Goal: Information Seeking & Learning: Learn about a topic

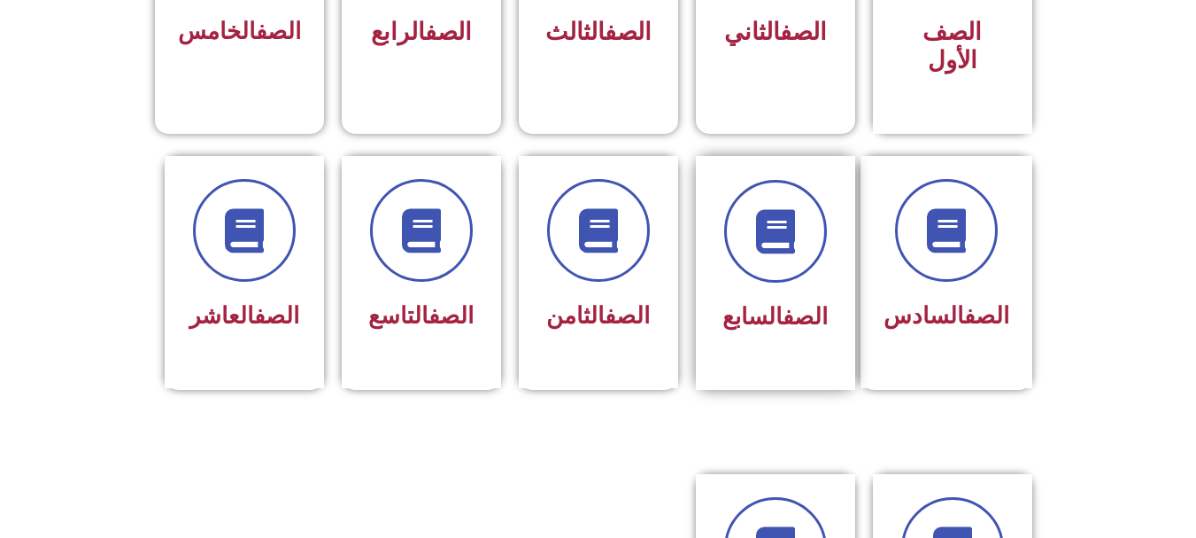
scroll to position [638, 0]
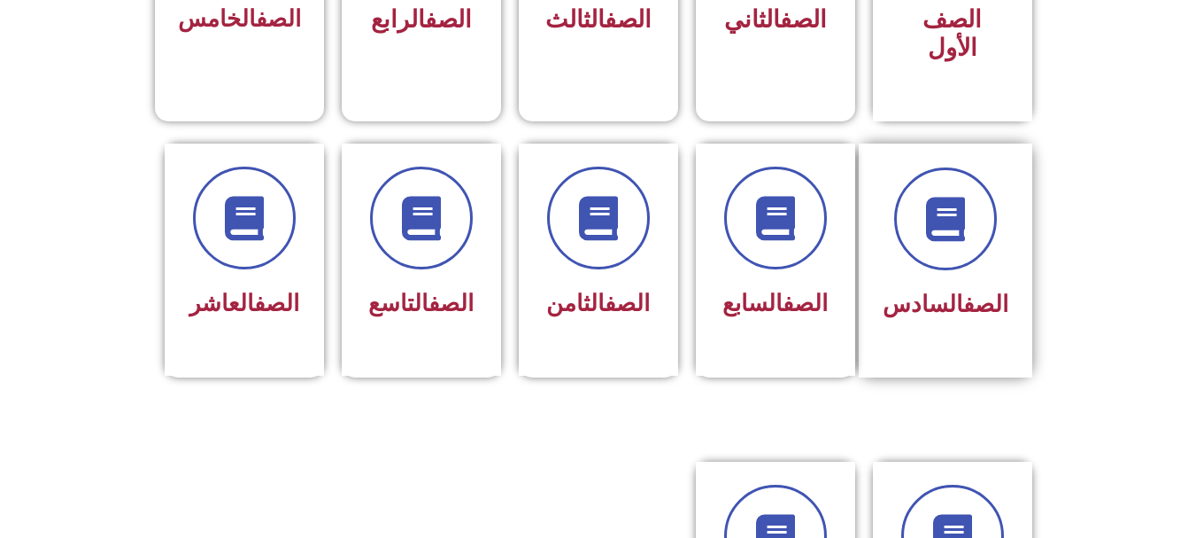
click at [898, 167] on div at bounding box center [946, 218] width 126 height 103
click at [799, 41] on div "الصف الثاني" at bounding box center [776, 21] width 112 height 44
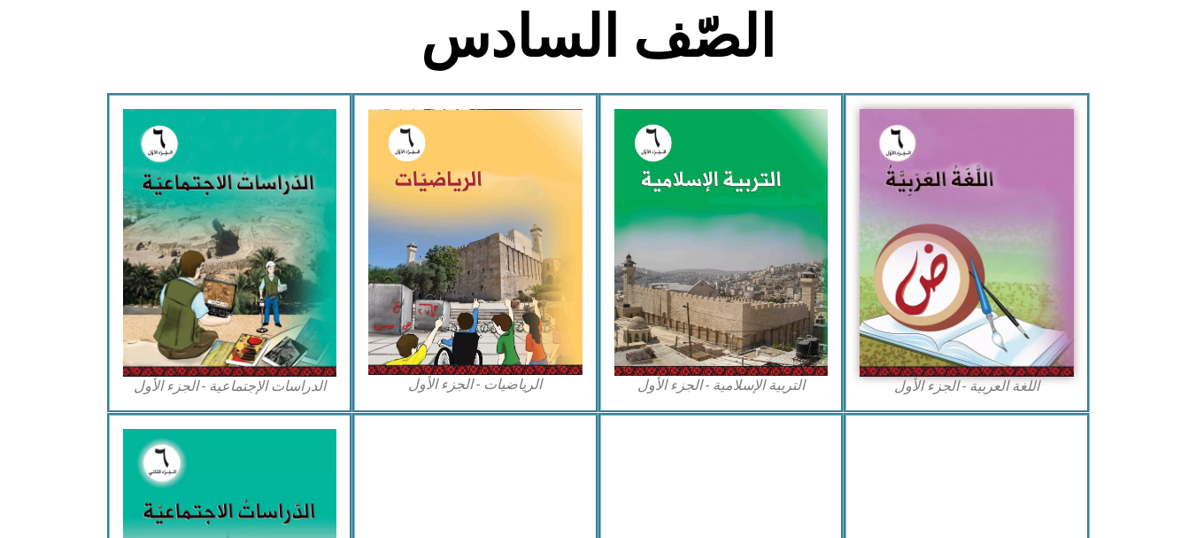
scroll to position [460, 0]
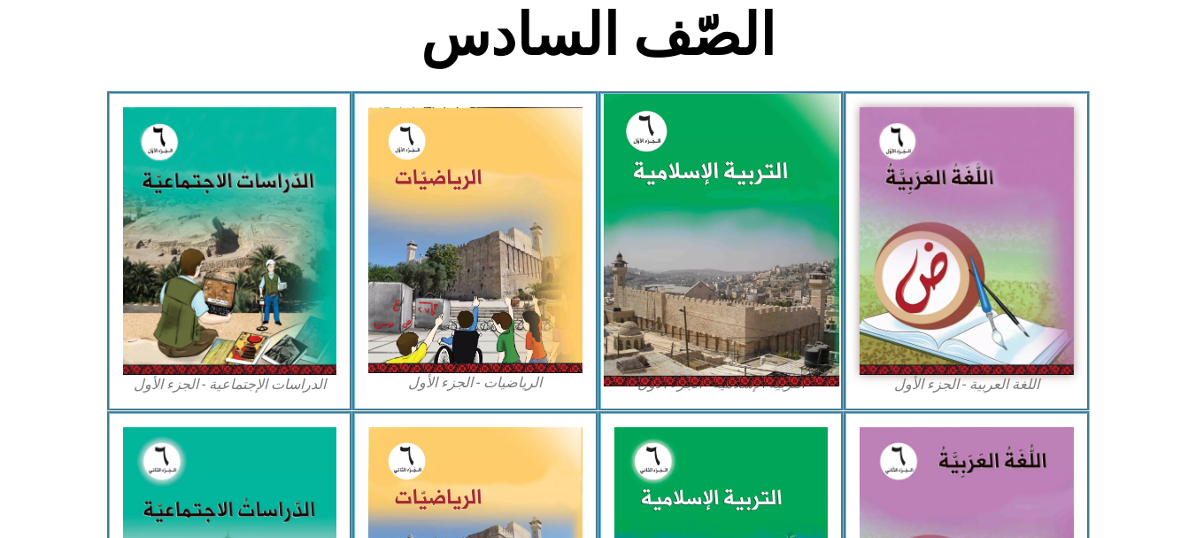
click at [655, 254] on img at bounding box center [721, 240] width 236 height 293
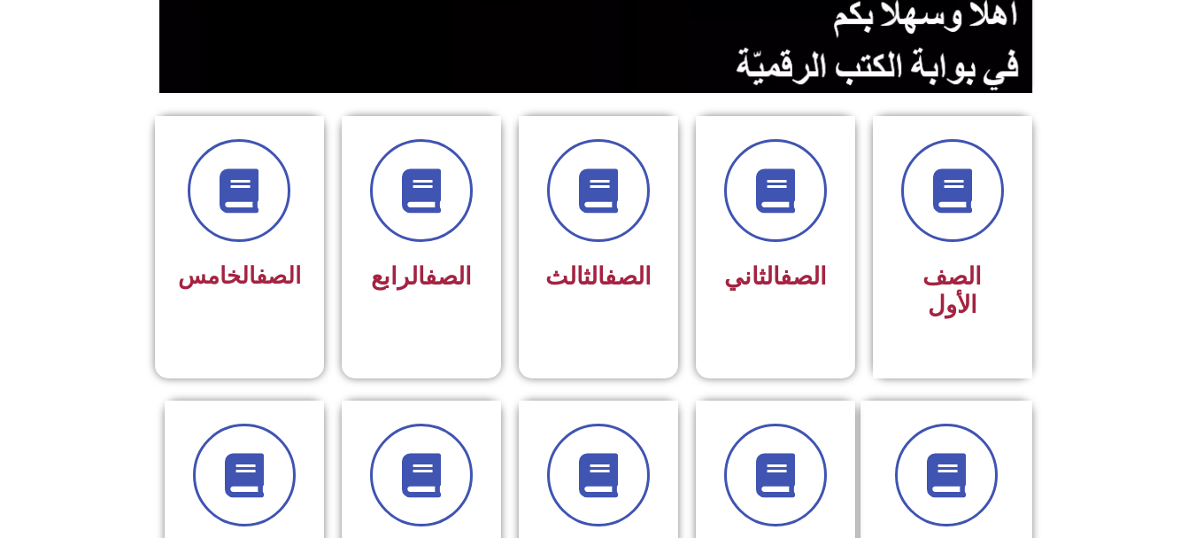
scroll to position [425, 0]
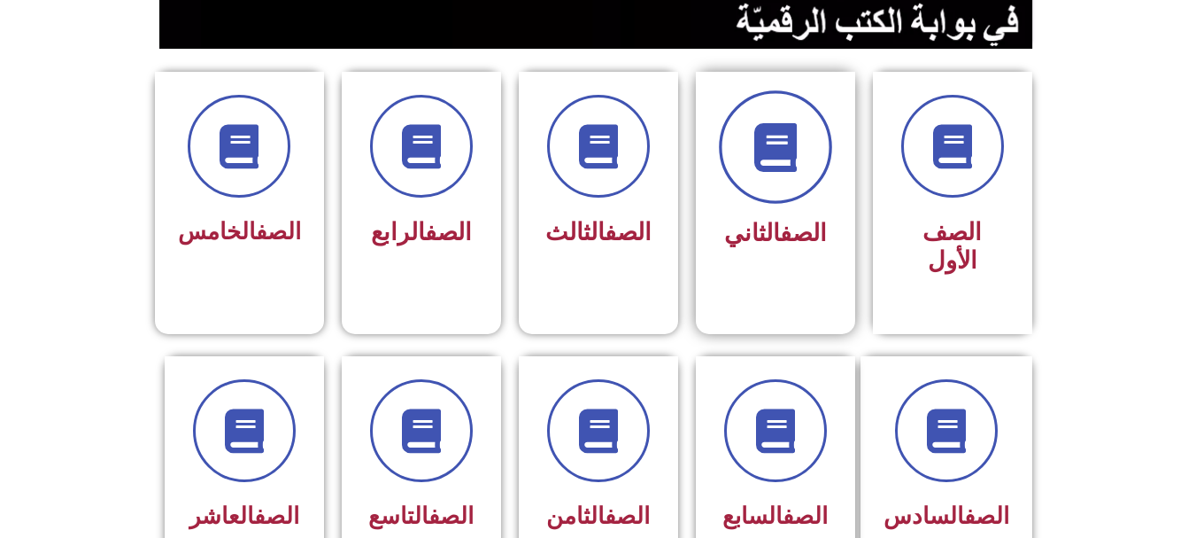
click at [771, 195] on span at bounding box center [775, 146] width 113 height 113
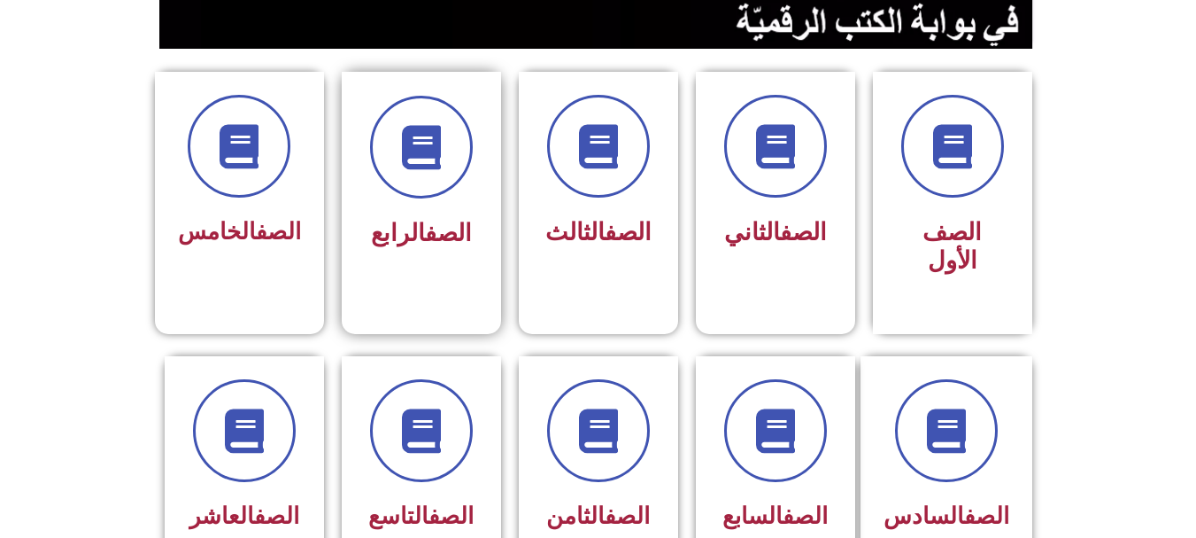
click at [461, 212] on div "الصف الرابع" at bounding box center [422, 234] width 112 height 44
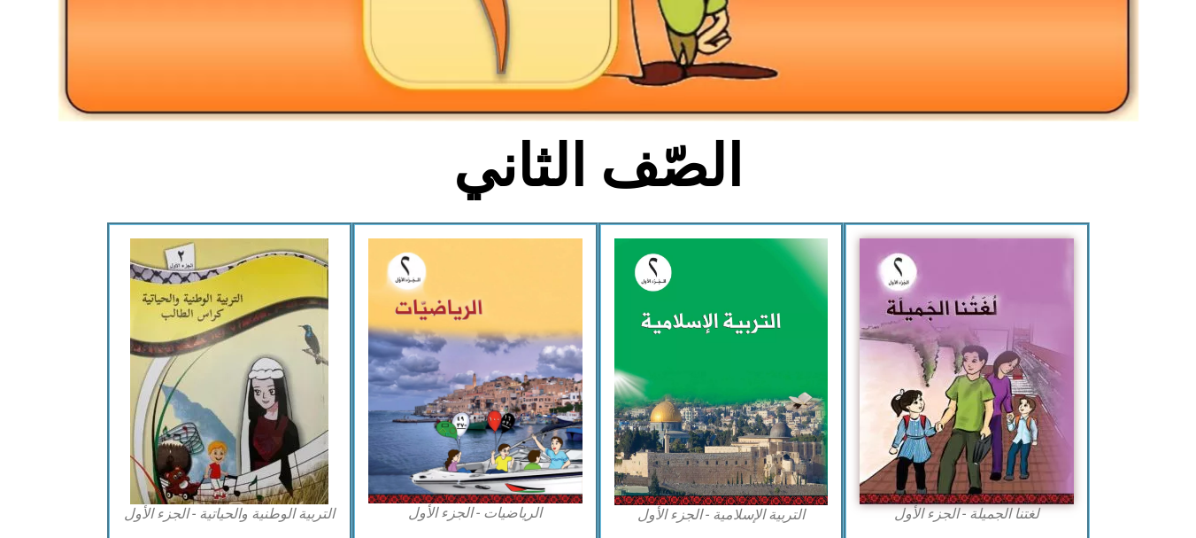
scroll to position [435, 0]
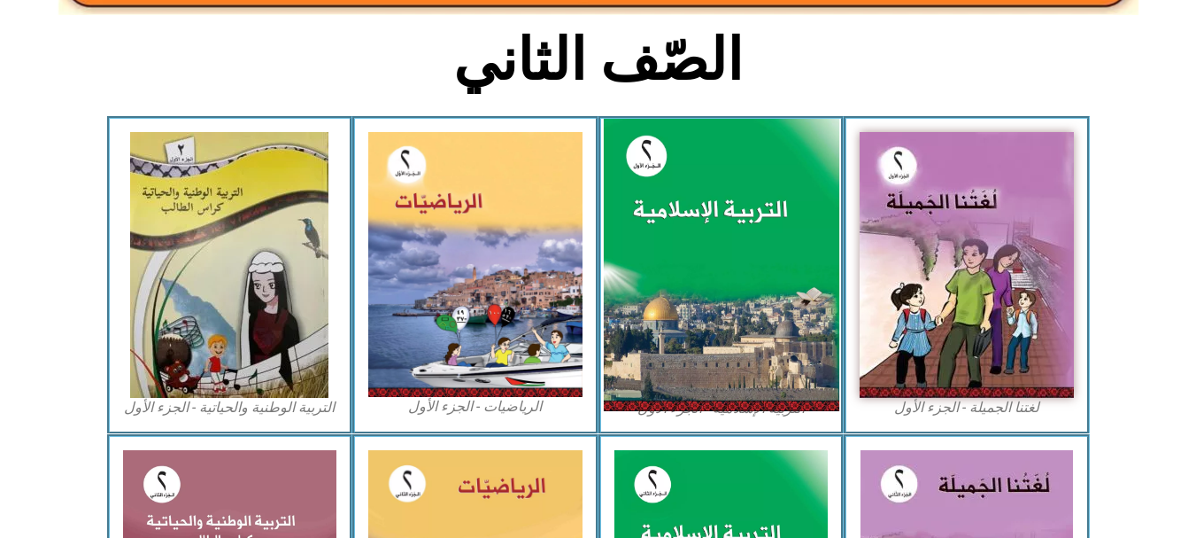
click at [716, 224] on img at bounding box center [721, 265] width 236 height 293
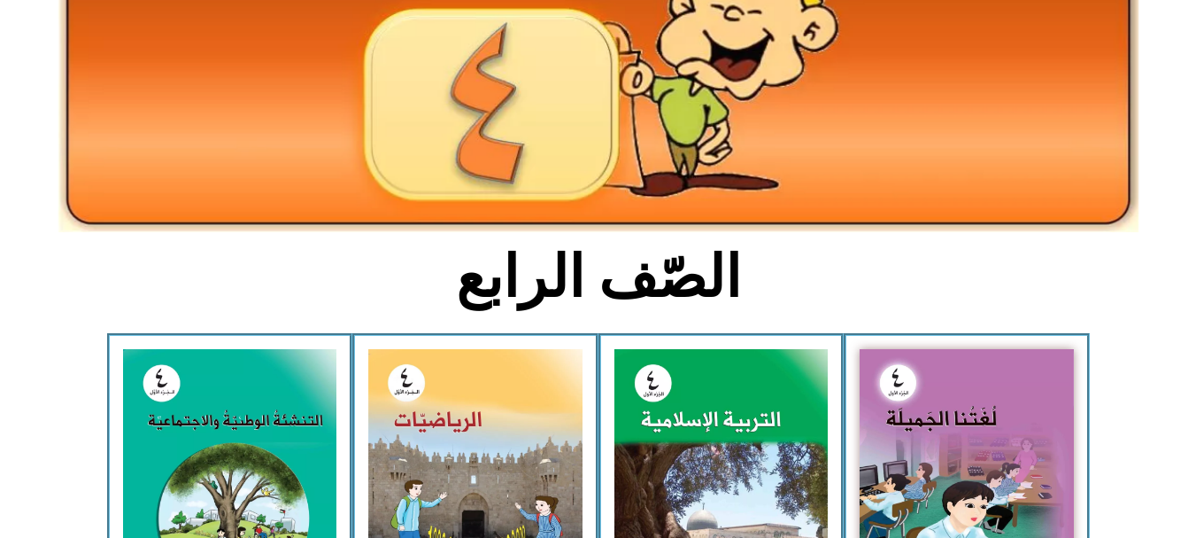
scroll to position [354, 0]
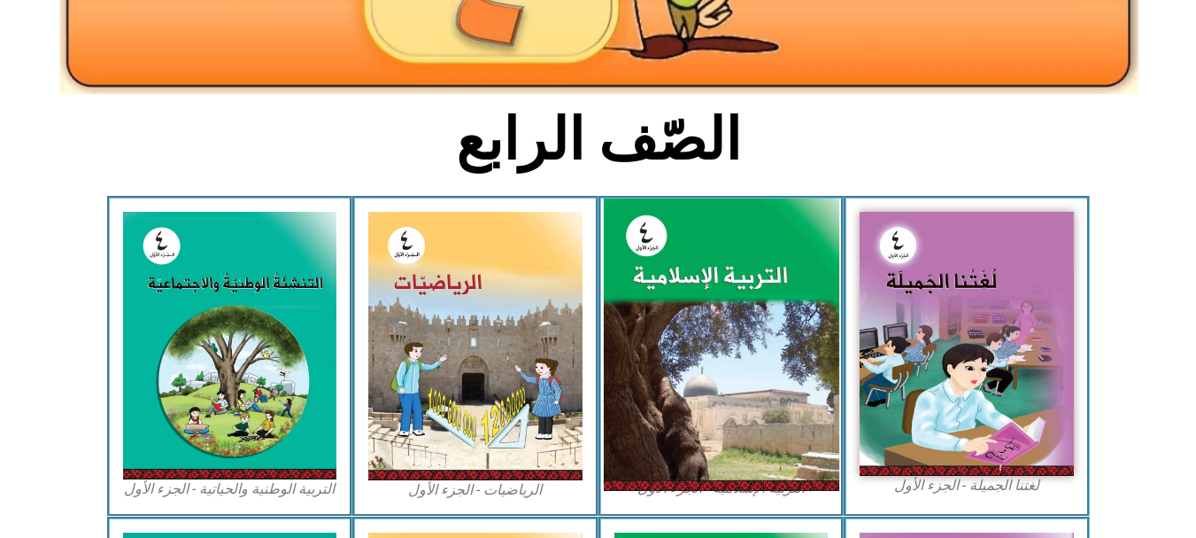
click at [689, 320] on img at bounding box center [721, 344] width 236 height 293
